Goal: Navigation & Orientation: Find specific page/section

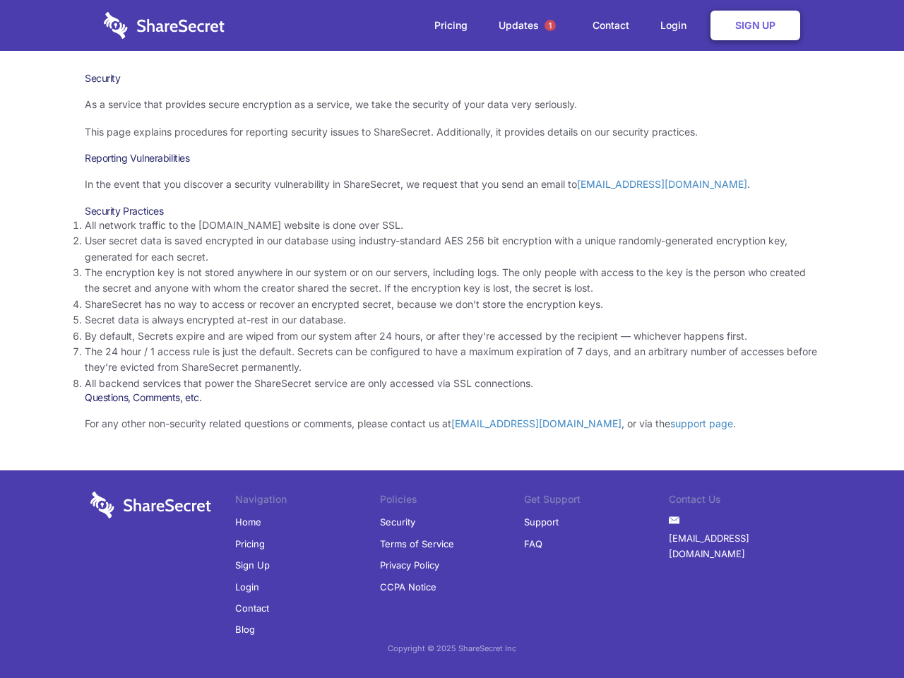
click at [452, 339] on li "By default, Secrets expire and are wiped from our system after 24 hours, or aft…" at bounding box center [452, 336] width 735 height 16
click at [550, 25] on span "1" at bounding box center [550, 25] width 11 height 11
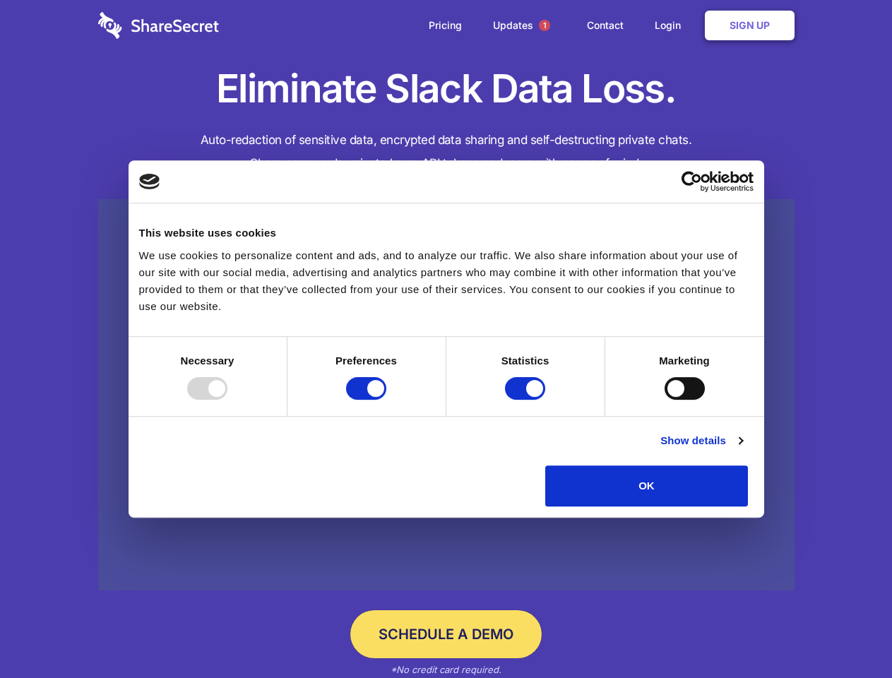
click at [227, 400] on div at bounding box center [207, 388] width 40 height 23
click at [386, 400] on input "Preferences" at bounding box center [366, 388] width 40 height 23
checkbox input "false"
click at [527, 400] on input "Statistics" at bounding box center [525, 388] width 40 height 23
checkbox input "false"
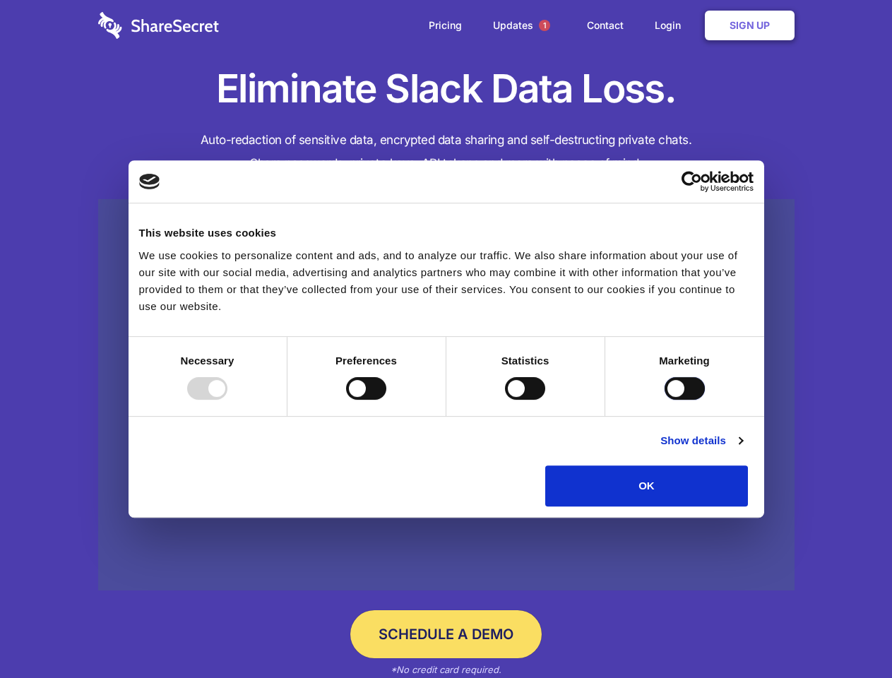
click at [665, 400] on input "Marketing" at bounding box center [685, 388] width 40 height 23
checkbox input "true"
click at [742, 449] on link "Show details" at bounding box center [702, 440] width 82 height 17
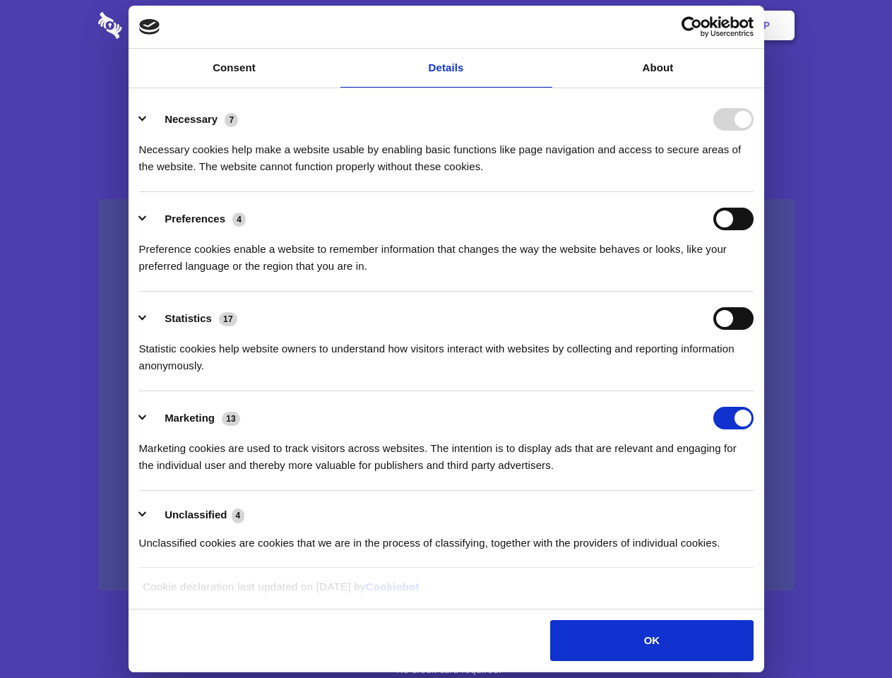
click at [754, 192] on li "Necessary 7 Necessary cookies help make a website usable by enabling basic func…" at bounding box center [446, 143] width 615 height 100
click at [544, 25] on span "1" at bounding box center [544, 25] width 11 height 11
